Goal: Check status: Check status

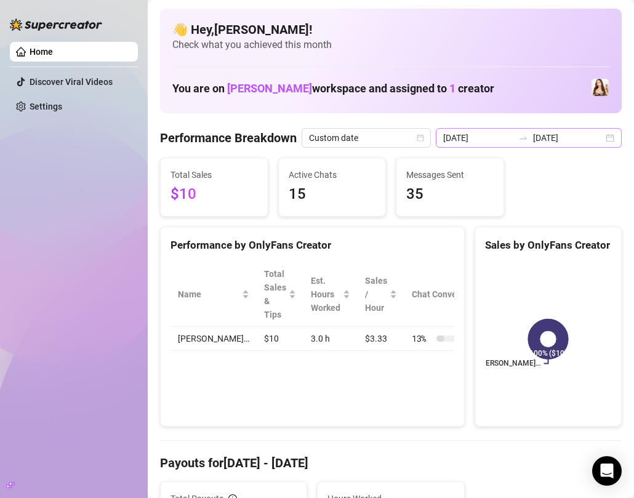
click at [606, 140] on div "[DATE] [DATE]" at bounding box center [529, 138] width 186 height 20
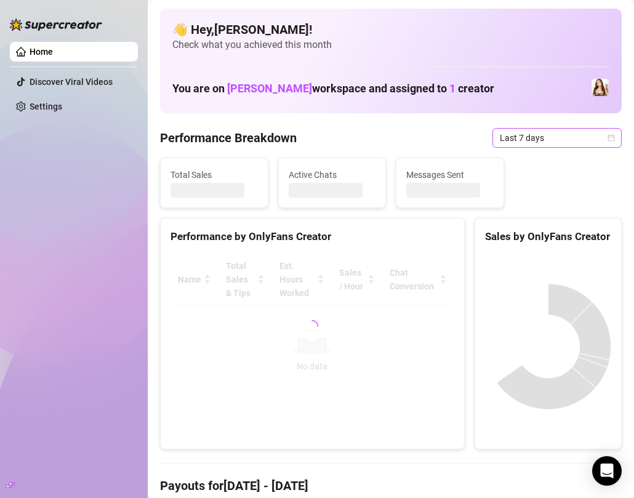
click at [619, 139] on div "Last 7 days" at bounding box center [557, 138] width 129 height 20
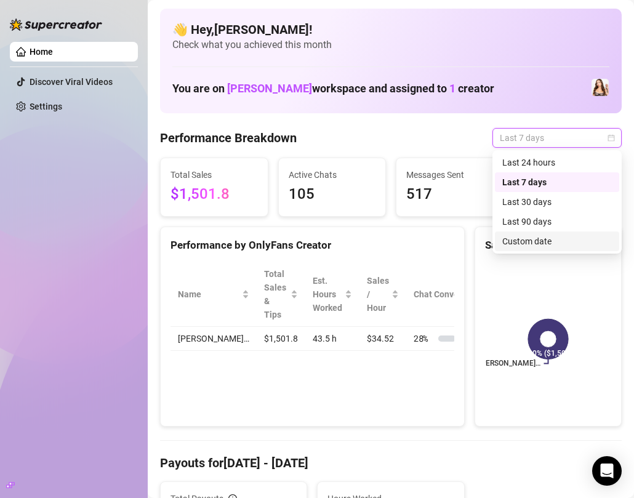
click at [524, 240] on div "Custom date" at bounding box center [558, 242] width 110 height 14
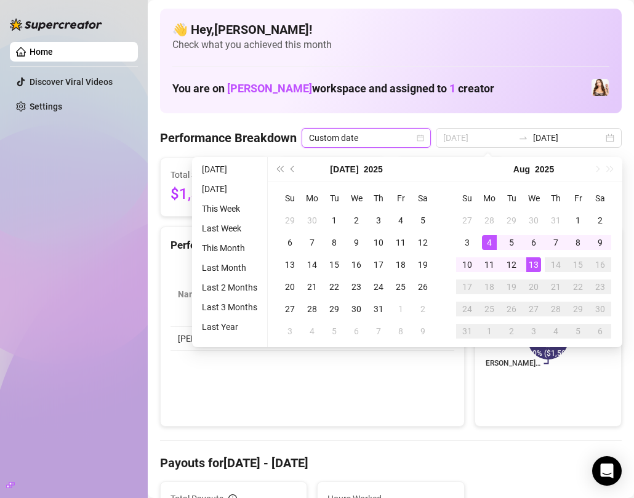
type input "[DATE]"
click at [531, 264] on div "13" at bounding box center [534, 264] width 15 height 15
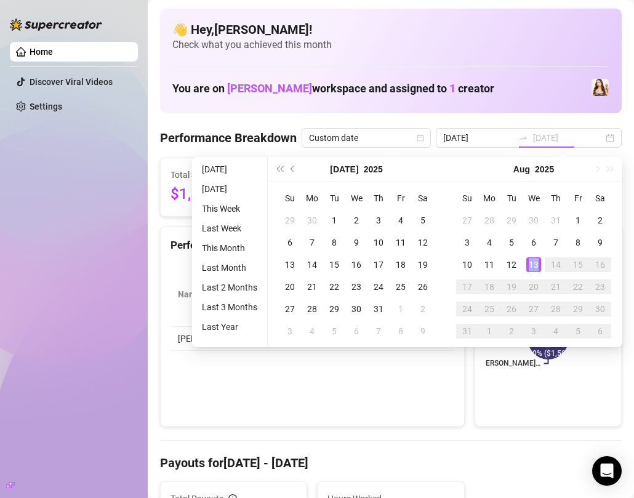
click at [531, 264] on div "13" at bounding box center [534, 264] width 15 height 15
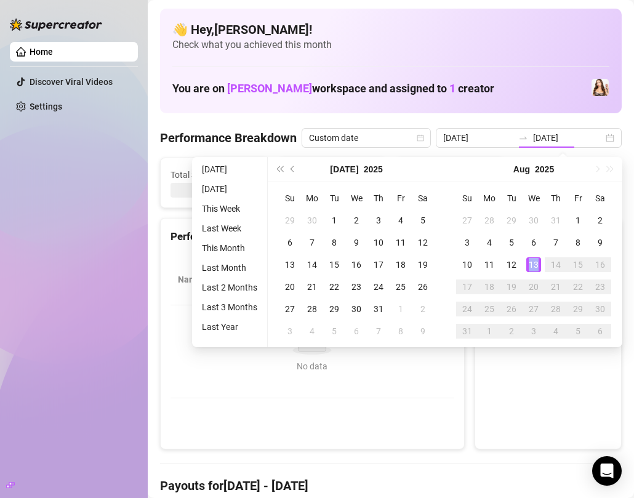
type input "[DATE]"
